Goal: Transaction & Acquisition: Purchase product/service

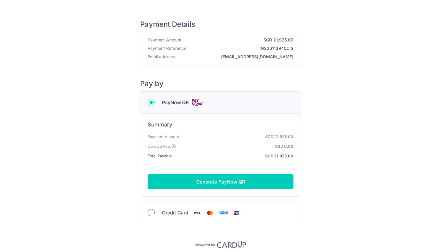
click at [151, 214] on input "Credit Card" at bounding box center [151, 212] width 7 height 7
radio input "true"
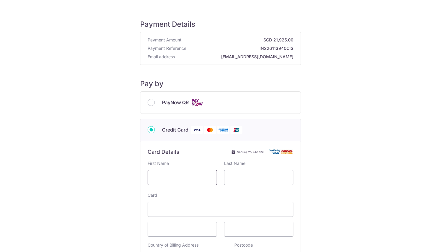
click at [186, 178] on input "text" at bounding box center [182, 177] width 69 height 15
type input "[PERSON_NAME]"
click at [244, 176] on input "text" at bounding box center [258, 177] width 69 height 15
type input "Li"
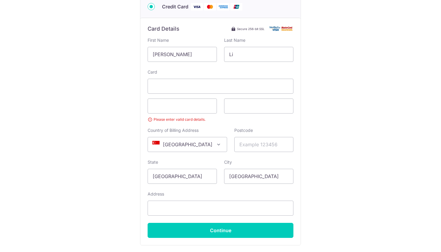
scroll to position [129, 0]
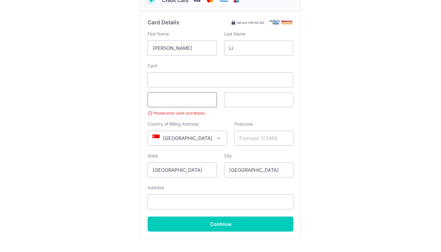
click at [190, 103] on span at bounding box center [182, 99] width 69 height 15
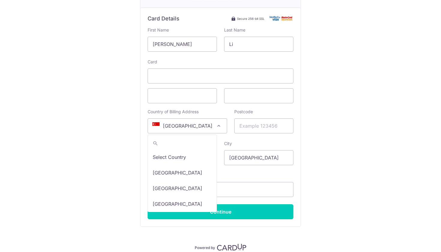
click at [215, 126] on span at bounding box center [218, 125] width 7 height 7
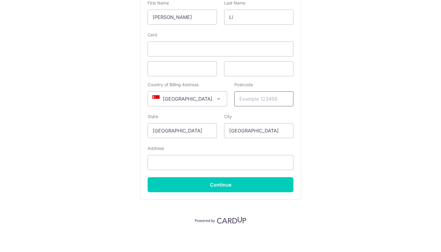
scroll to position [160, 0]
click at [215, 96] on span at bounding box center [218, 98] width 7 height 7
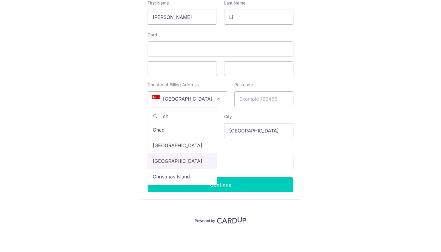
scroll to position [1, 0]
type input "ch"
select select "48"
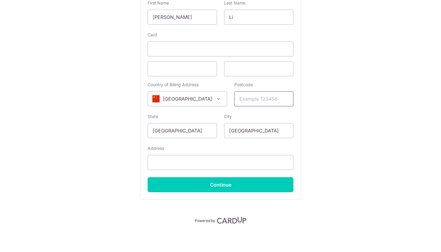
click at [250, 102] on input "Postcode" at bounding box center [264, 98] width 59 height 15
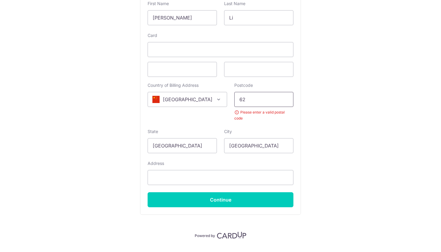
type input "6"
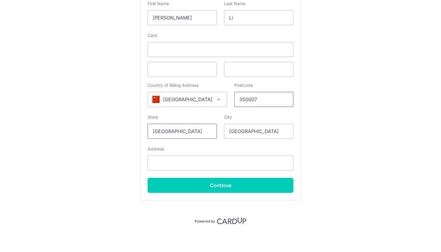
type input "350007"
drag, startPoint x: 194, startPoint y: 132, endPoint x: 150, endPoint y: 132, distance: 43.2
click at [150, 132] on input "[GEOGRAPHIC_DATA]" at bounding box center [182, 131] width 69 height 15
type input "f"
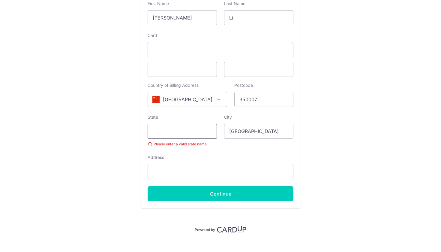
type input "f"
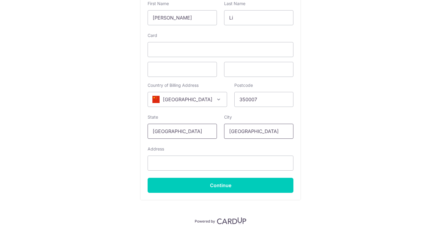
type input "[GEOGRAPHIC_DATA]"
drag, startPoint x: 273, startPoint y: 132, endPoint x: 224, endPoint y: 135, distance: 49.3
type input "S"
type input "[GEOGRAPHIC_DATA]"
click at [193, 163] on input "[STREET_ADDRESS]" at bounding box center [221, 163] width 146 height 15
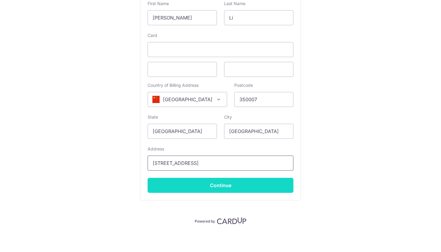
type input "[STREET_ADDRESS]"
click at [222, 190] on input "Continue" at bounding box center [221, 185] width 146 height 15
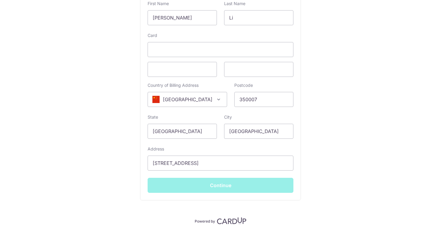
type input "**** 2370"
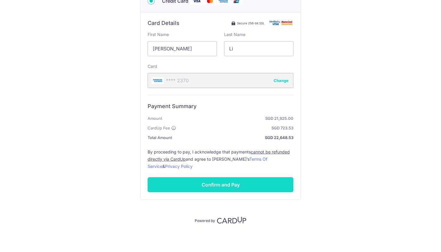
click at [230, 185] on input "Confirm and Pay" at bounding box center [221, 184] width 146 height 15
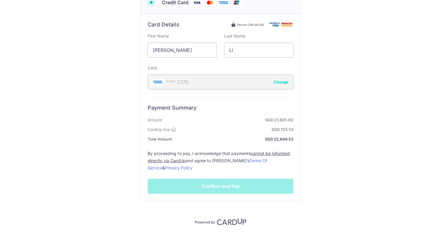
scroll to position [128, 0]
